Goal: Task Accomplishment & Management: Use online tool/utility

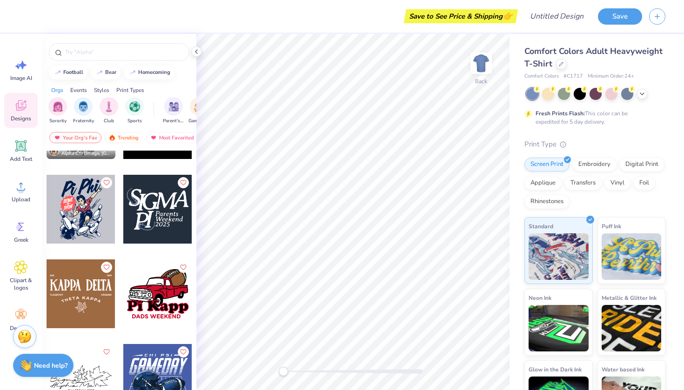
scroll to position [6027, 0]
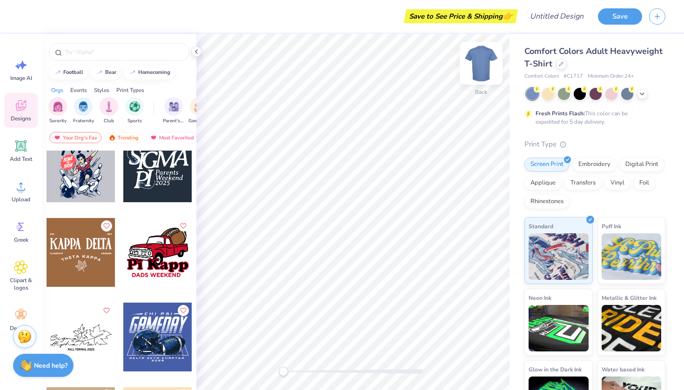
click at [484, 63] on img at bounding box center [480, 63] width 37 height 37
click at [559, 62] on icon at bounding box center [561, 63] width 5 height 5
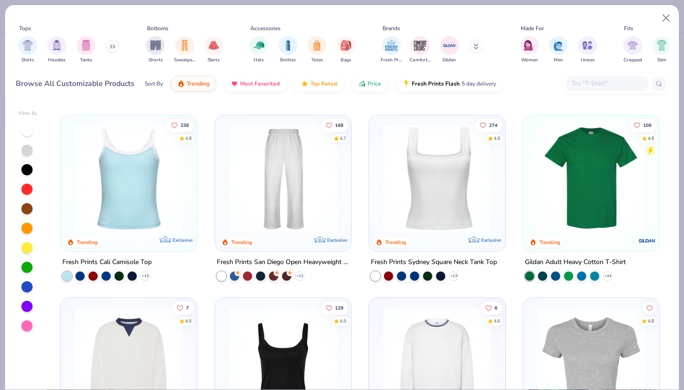
scroll to position [195, 0]
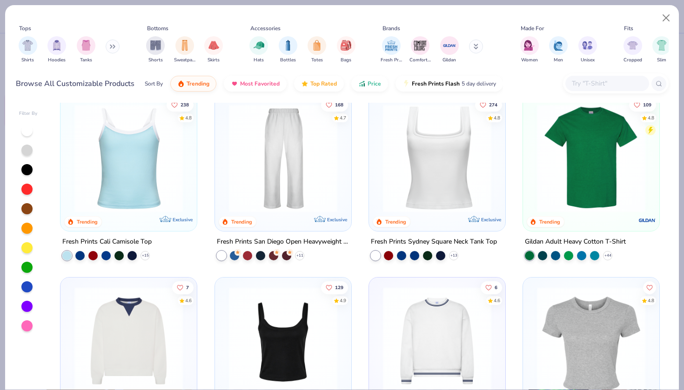
click at [133, 145] on img at bounding box center [129, 158] width 118 height 108
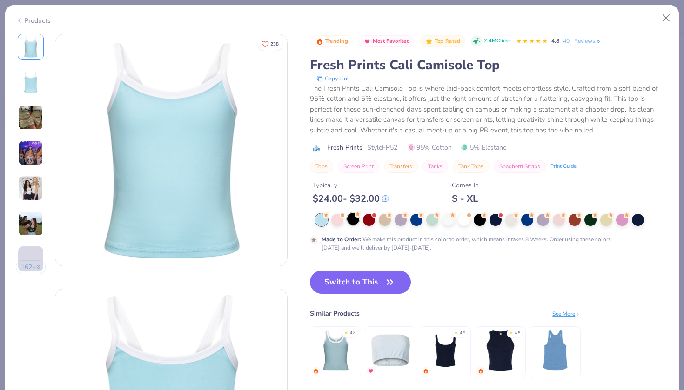
click at [349, 217] on div at bounding box center [353, 219] width 12 height 12
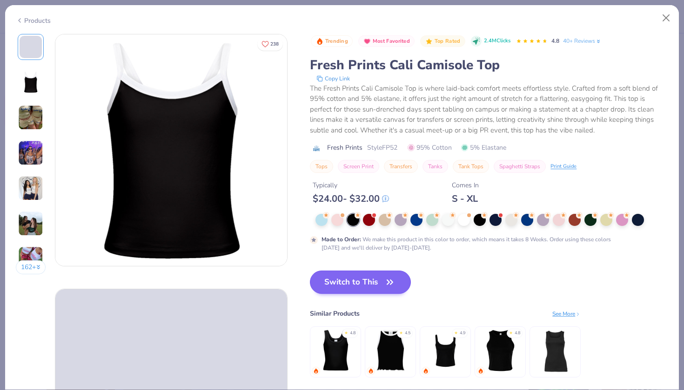
click at [365, 287] on button "Switch to This" at bounding box center [360, 282] width 101 height 23
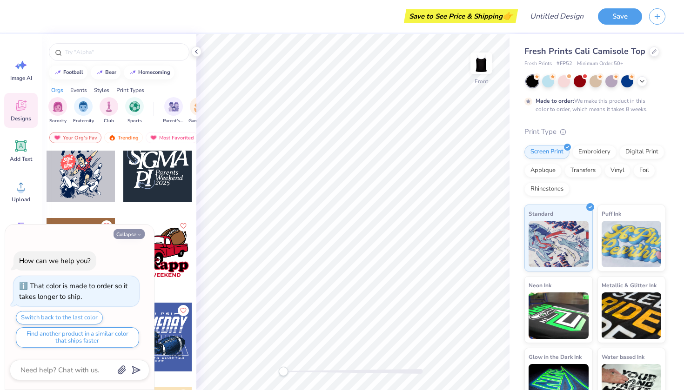
click at [139, 231] on button "Collapse" at bounding box center [128, 234] width 31 height 10
type textarea "x"
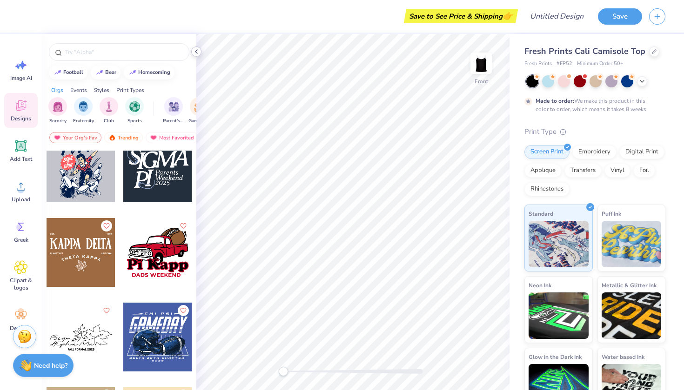
click at [197, 47] on div at bounding box center [196, 52] width 10 height 10
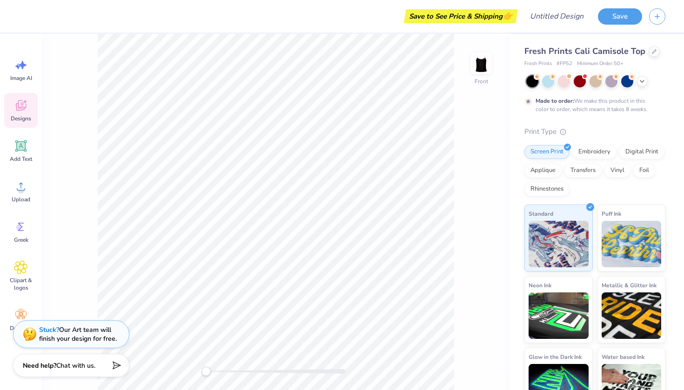
click at [24, 101] on icon at bounding box center [25, 102] width 4 height 4
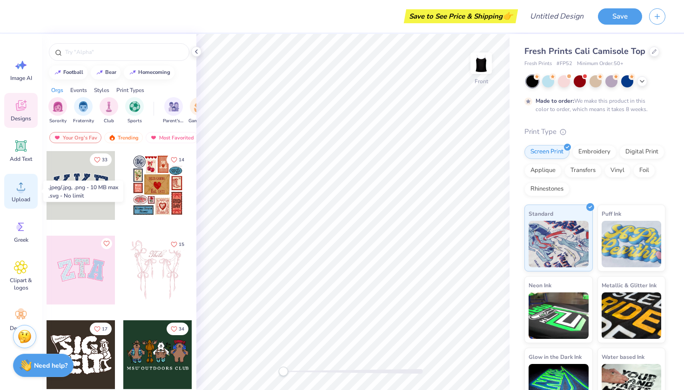
click at [22, 189] on circle at bounding box center [21, 190] width 7 height 7
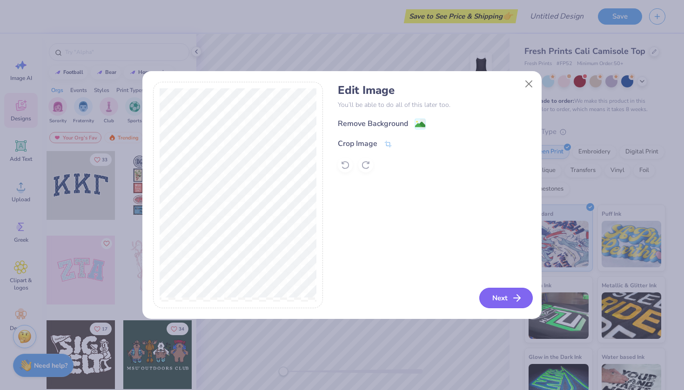
click at [496, 296] on button "Next" at bounding box center [505, 298] width 53 height 20
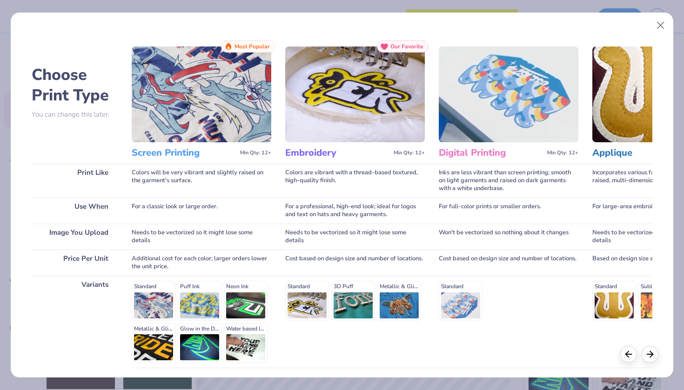
click at [153, 300] on div "Standard Puff Ink Neon Ink Metallic & Glitter Ink Glow in the Dark Ink Water ba…" at bounding box center [202, 322] width 140 height 82
click at [213, 115] on img at bounding box center [202, 95] width 140 height 96
click at [156, 307] on div "Standard Puff Ink Neon Ink Metallic & Glitter Ink Glow in the Dark Ink Water ba…" at bounding box center [202, 322] width 140 height 82
click at [157, 301] on div "Standard Puff Ink Neon Ink Metallic & Glitter Ink Glow in the Dark Ink Water ba…" at bounding box center [202, 322] width 140 height 82
click at [200, 90] on img at bounding box center [202, 95] width 140 height 96
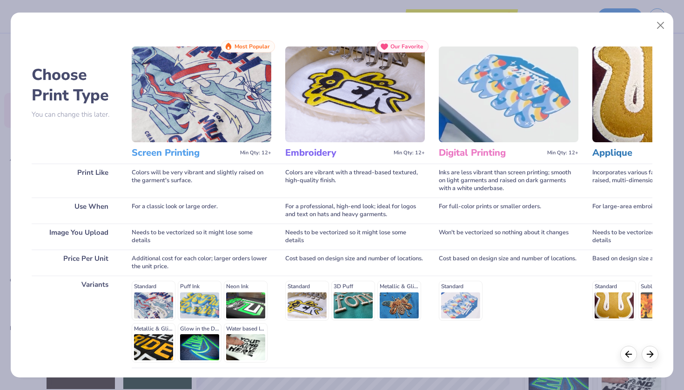
click at [187, 140] on img at bounding box center [202, 95] width 140 height 96
click at [658, 23] on button "Close" at bounding box center [661, 26] width 18 height 18
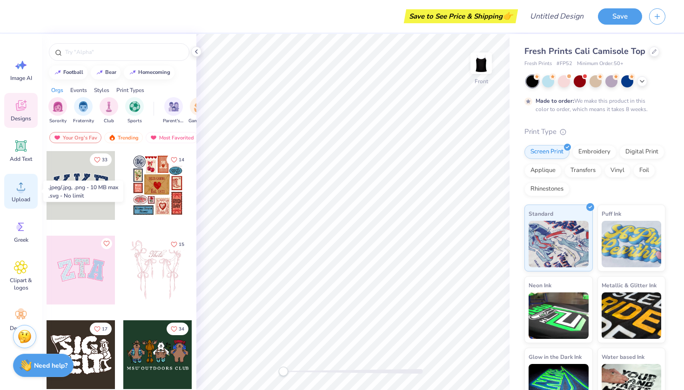
click at [19, 195] on div "Upload" at bounding box center [20, 191] width 33 height 35
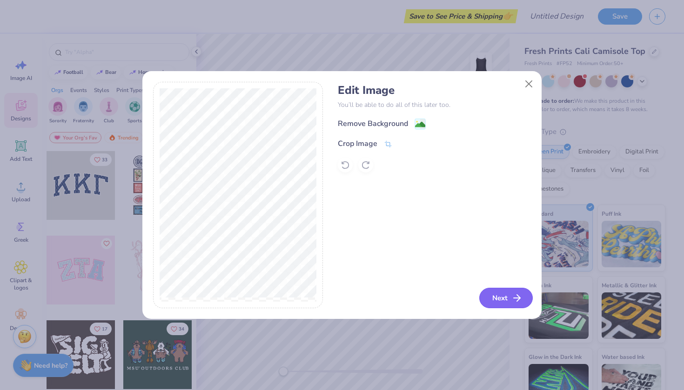
click at [511, 301] on button "Next" at bounding box center [505, 298] width 53 height 20
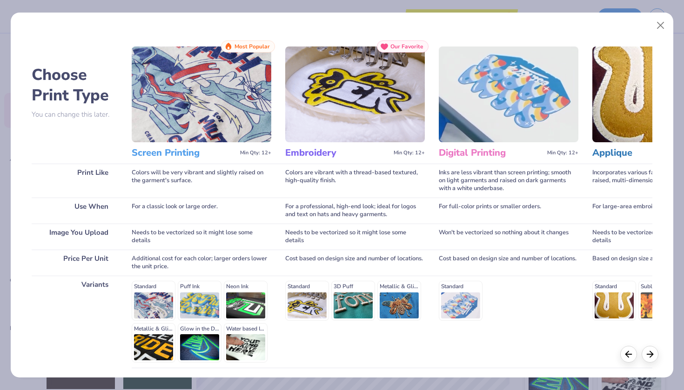
click at [191, 298] on div "Standard Puff Ink Neon Ink Metallic & Glitter Ink Glow in the Dark Ink Water ba…" at bounding box center [202, 322] width 140 height 82
click at [161, 292] on div "Standard Puff Ink Neon Ink Metallic & Glitter Ink Glow in the Dark Ink Water ba…" at bounding box center [202, 322] width 140 height 82
click at [153, 292] on div "Standard Puff Ink Neon Ink Metallic & Glitter Ink Glow in the Dark Ink Water ba…" at bounding box center [202, 322] width 140 height 82
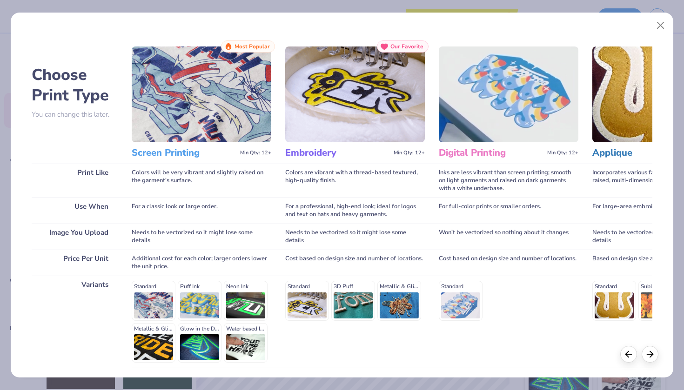
click at [171, 249] on div "Needs to be vectorized so it might lose some details" at bounding box center [202, 237] width 140 height 26
click at [299, 299] on div "Standard 3D Puff Metallic & Glitter" at bounding box center [355, 301] width 140 height 40
click at [372, 299] on div "Standard 3D Puff Metallic & Glitter" at bounding box center [355, 301] width 140 height 40
click at [394, 295] on div "Standard 3D Puff Metallic & Glitter" at bounding box center [355, 301] width 140 height 40
click at [437, 288] on div "Choose Print Type You can change this later. Print Like Use When Image You Uplo…" at bounding box center [342, 231] width 620 height 383
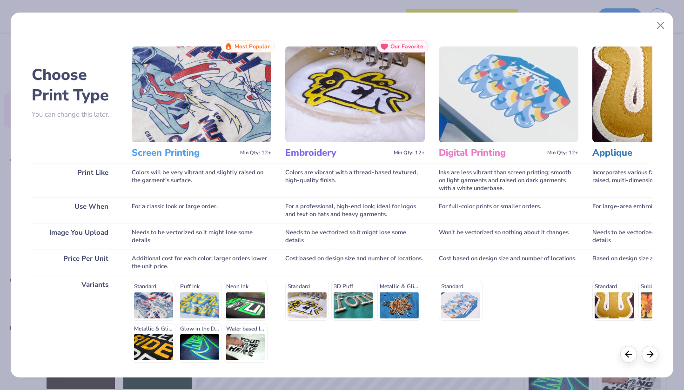
click at [444, 288] on div "Standard" at bounding box center [509, 301] width 140 height 40
click at [645, 354] on icon at bounding box center [650, 353] width 10 height 10
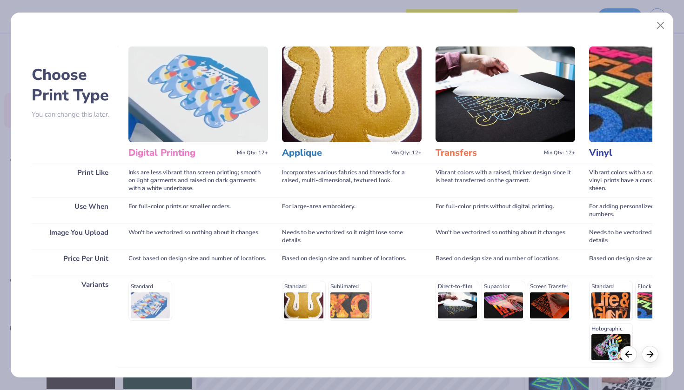
click at [168, 153] on h3 "Digital Printing" at bounding box center [180, 153] width 105 height 12
click at [145, 301] on div "Standard" at bounding box center [198, 301] width 140 height 40
click at [300, 297] on div "Standard Sublimated" at bounding box center [352, 301] width 140 height 40
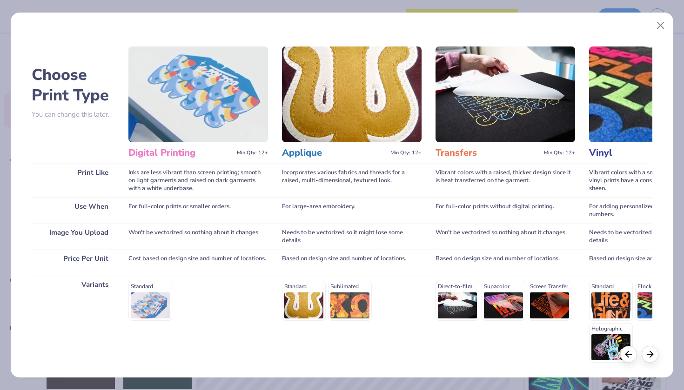
click at [349, 297] on div "Standard Sublimated" at bounding box center [352, 301] width 140 height 40
click at [450, 281] on div "Direct-to-film Supacolor Screen Transfer" at bounding box center [505, 301] width 140 height 40
click at [490, 291] on div "Direct-to-film Supacolor Screen Transfer" at bounding box center [505, 301] width 140 height 40
click at [543, 285] on div "Direct-to-film Supacolor Screen Transfer" at bounding box center [505, 301] width 140 height 40
click at [607, 291] on div "Standard Flock Glitter Holographic" at bounding box center [659, 322] width 140 height 82
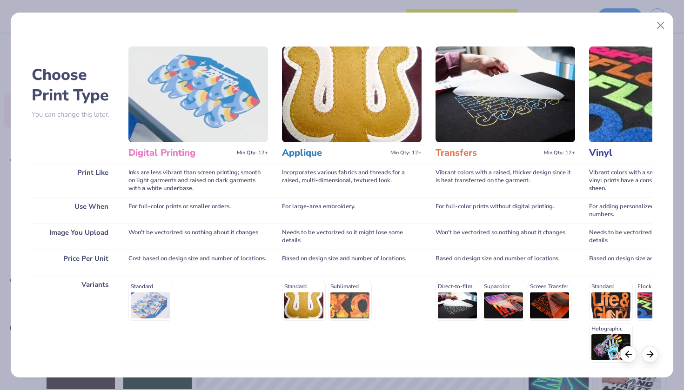
click at [624, 330] on div "Standard Flock Glitter Holographic" at bounding box center [659, 322] width 140 height 82
click at [638, 305] on div "Standard Flock Glitter Holographic" at bounding box center [659, 322] width 140 height 82
click at [626, 356] on icon at bounding box center [628, 353] width 10 height 10
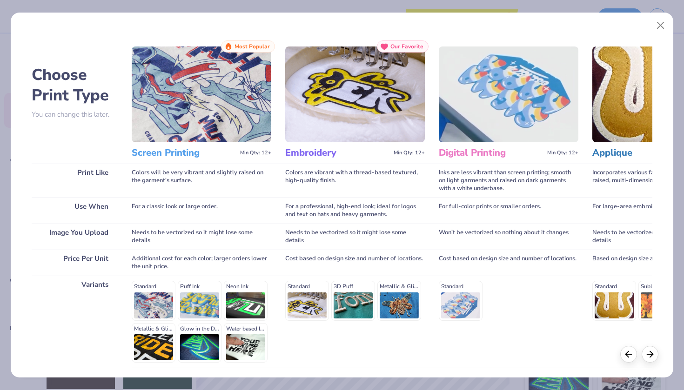
click at [622, 312] on div "Standard Sublimated" at bounding box center [662, 301] width 140 height 40
click at [454, 289] on div "Standard" at bounding box center [509, 301] width 140 height 40
click at [485, 141] on img at bounding box center [509, 95] width 140 height 96
click at [153, 290] on div "Standard Puff Ink Neon Ink Metallic & Glitter Ink Glow in the Dark Ink Water ba…" at bounding box center [202, 322] width 140 height 82
click at [156, 297] on div "Standard Puff Ink Neon Ink Metallic & Glitter Ink Glow in the Dark Ink Water ba…" at bounding box center [202, 322] width 140 height 82
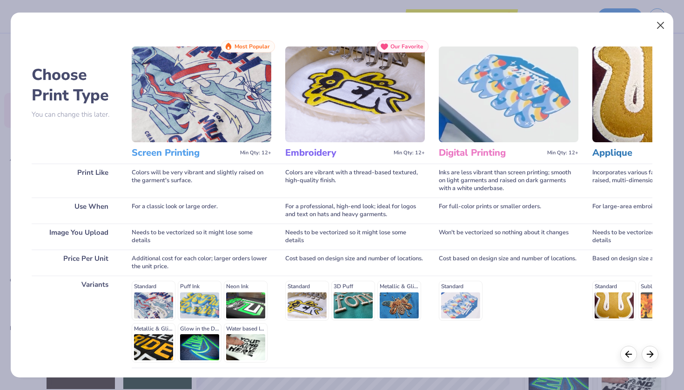
click at [658, 22] on button "Close" at bounding box center [661, 26] width 18 height 18
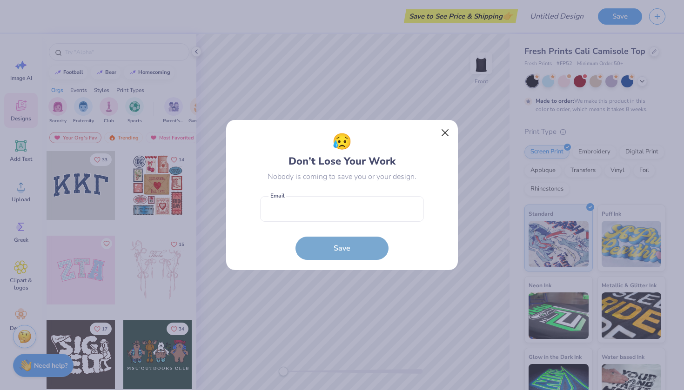
click at [442, 133] on button "Close" at bounding box center [445, 133] width 18 height 18
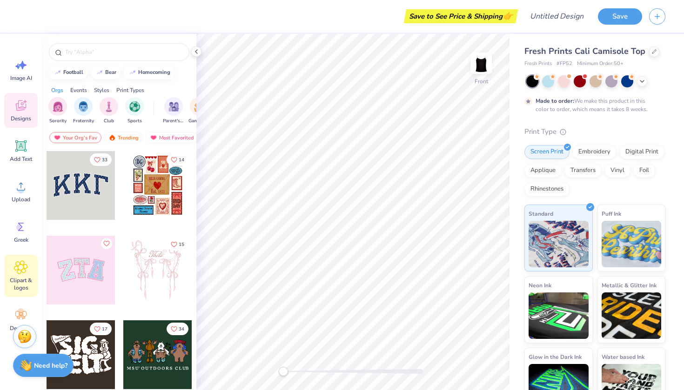
click at [27, 271] on icon at bounding box center [20, 267] width 13 height 14
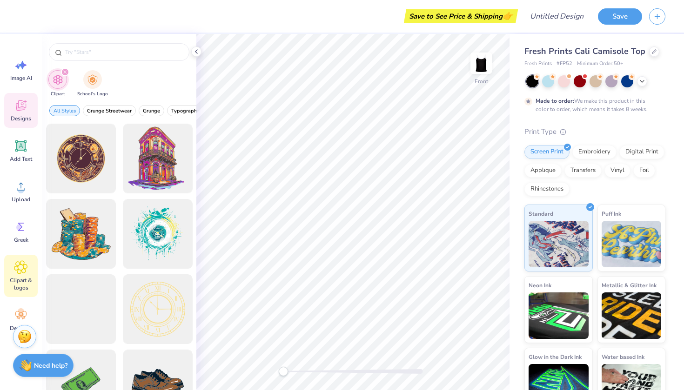
click at [23, 106] on icon at bounding box center [21, 106] width 14 height 14
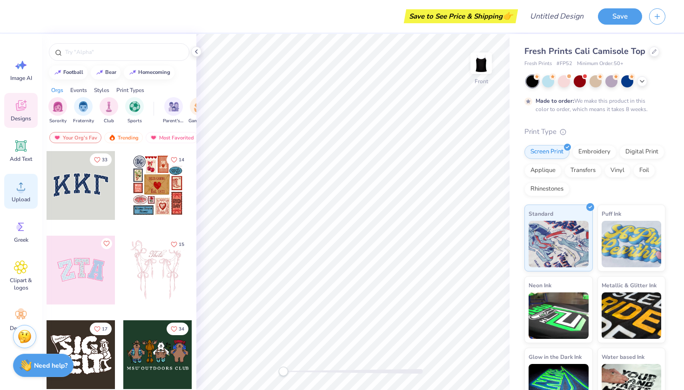
click at [24, 199] on span "Upload" at bounding box center [21, 199] width 19 height 7
click at [22, 191] on circle at bounding box center [21, 190] width 7 height 7
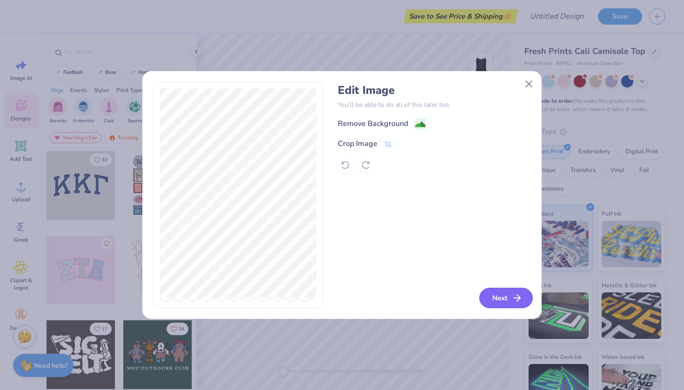
click at [516, 296] on icon "button" at bounding box center [516, 298] width 11 height 11
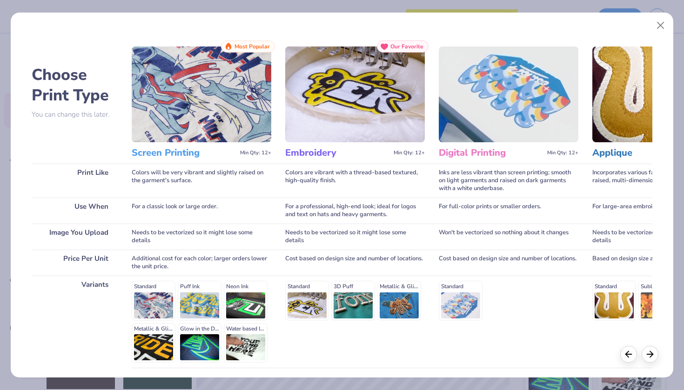
click at [316, 295] on div "Standard 3D Puff Metallic & Glitter" at bounding box center [355, 301] width 140 height 40
click at [310, 292] on div "Standard 3D Puff Metallic & Glitter" at bounding box center [355, 301] width 140 height 40
click at [352, 292] on div "Standard 3D Puff Metallic & Glitter" at bounding box center [355, 301] width 140 height 40
click at [397, 283] on div "Standard 3D Puff Metallic & Glitter" at bounding box center [355, 301] width 140 height 40
click at [199, 289] on div "Standard Puff Ink Neon Ink Metallic & Glitter Ink Glow in the Dark Ink Water ba…" at bounding box center [202, 322] width 140 height 82
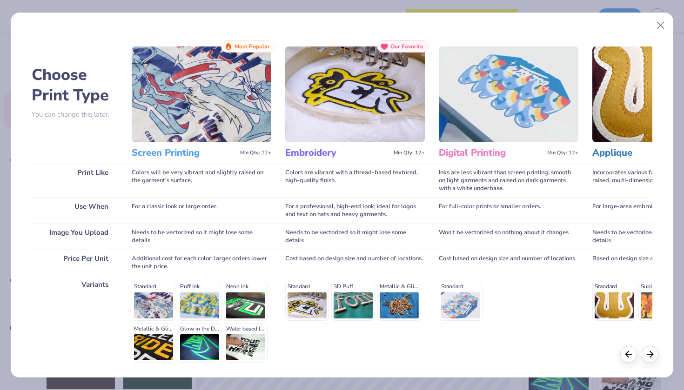
click at [258, 157] on div "Screen Printing Min Qty: 12+" at bounding box center [202, 152] width 140 height 21
click at [258, 51] on div "Most Popular" at bounding box center [248, 46] width 54 height 12
click at [256, 81] on img at bounding box center [202, 95] width 140 height 96
click at [231, 302] on div "Standard Puff Ink Neon Ink Metallic & Glitter Ink Glow in the Dark Ink Water ba…" at bounding box center [202, 322] width 140 height 82
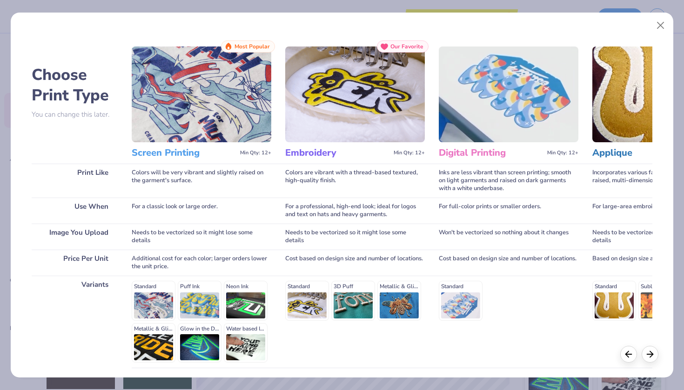
click at [206, 306] on div "Standard Puff Ink Neon Ink Metallic & Glitter Ink Glow in the Dark Ink Water ba…" at bounding box center [202, 322] width 140 height 82
click at [153, 300] on div "Standard Puff Ink Neon Ink Metallic & Glitter Ink Glow in the Dark Ink Water ba…" at bounding box center [202, 322] width 140 height 82
click at [160, 341] on div "Standard Puff Ink Neon Ink Metallic & Glitter Ink Glow in the Dark Ink Water ba…" at bounding box center [202, 322] width 140 height 82
click at [181, 341] on div "Standard Puff Ink Neon Ink Metallic & Glitter Ink Glow in the Dark Ink Water ba…" at bounding box center [202, 322] width 140 height 82
click at [220, 341] on div "Standard Puff Ink Neon Ink Metallic & Glitter Ink Glow in the Dark Ink Water ba…" at bounding box center [202, 322] width 140 height 82
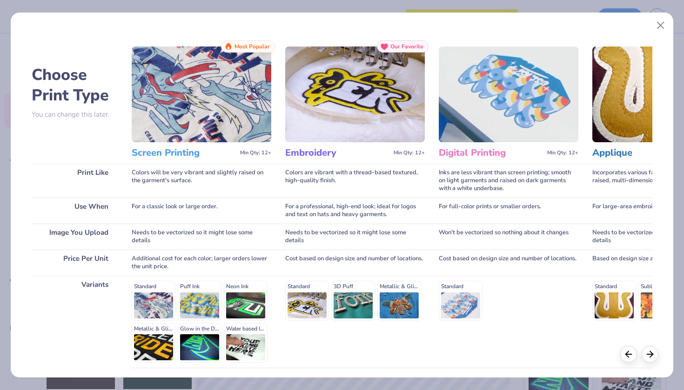
click at [329, 300] on div "Standard 3D Puff Metallic & Glitter" at bounding box center [355, 301] width 140 height 40
click at [326, 300] on div "Standard 3D Puff Metallic & Glitter" at bounding box center [355, 301] width 140 height 40
click at [664, 22] on button "Close" at bounding box center [661, 26] width 18 height 18
